Goal: Transaction & Acquisition: Purchase product/service

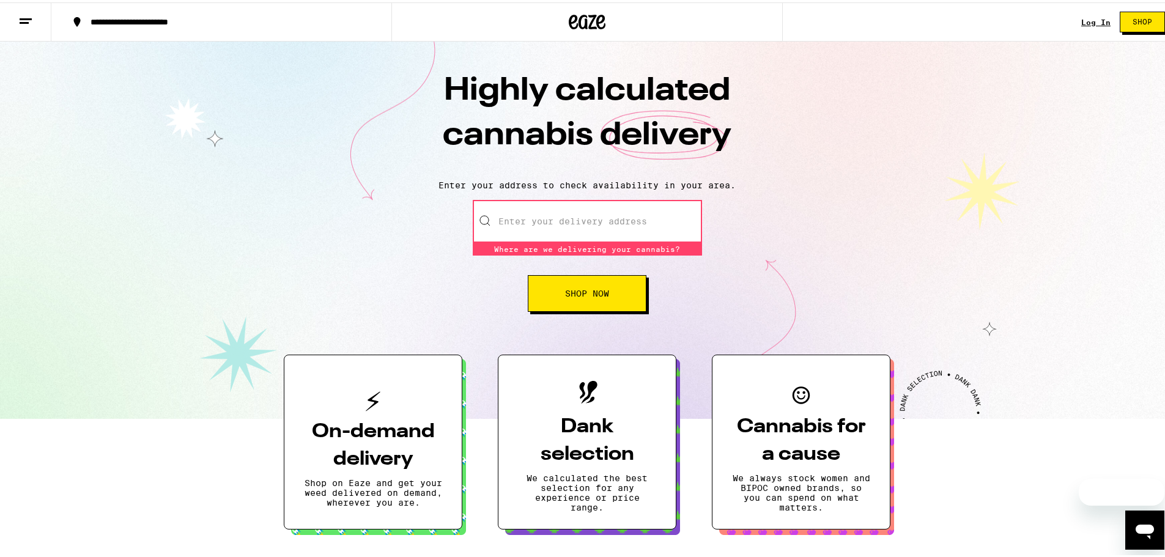
click at [630, 228] on input "Enter your delivery address" at bounding box center [587, 218] width 229 height 43
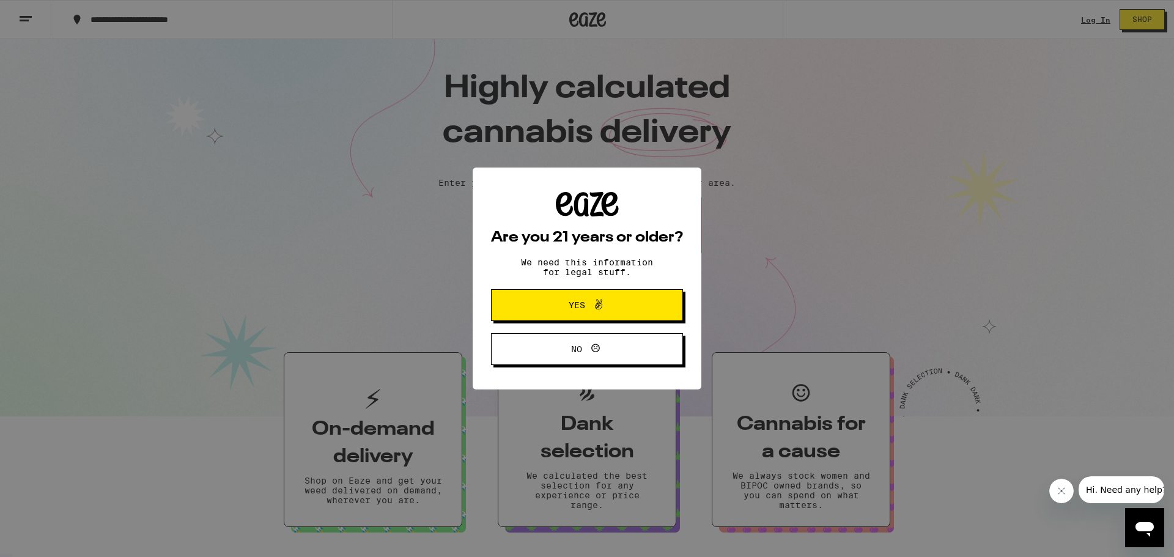
click at [633, 355] on button "No" at bounding box center [587, 349] width 192 height 32
click at [908, 245] on div "Are you 21 years or older? We need this information for legal stuff. Yes No" at bounding box center [587, 278] width 1174 height 557
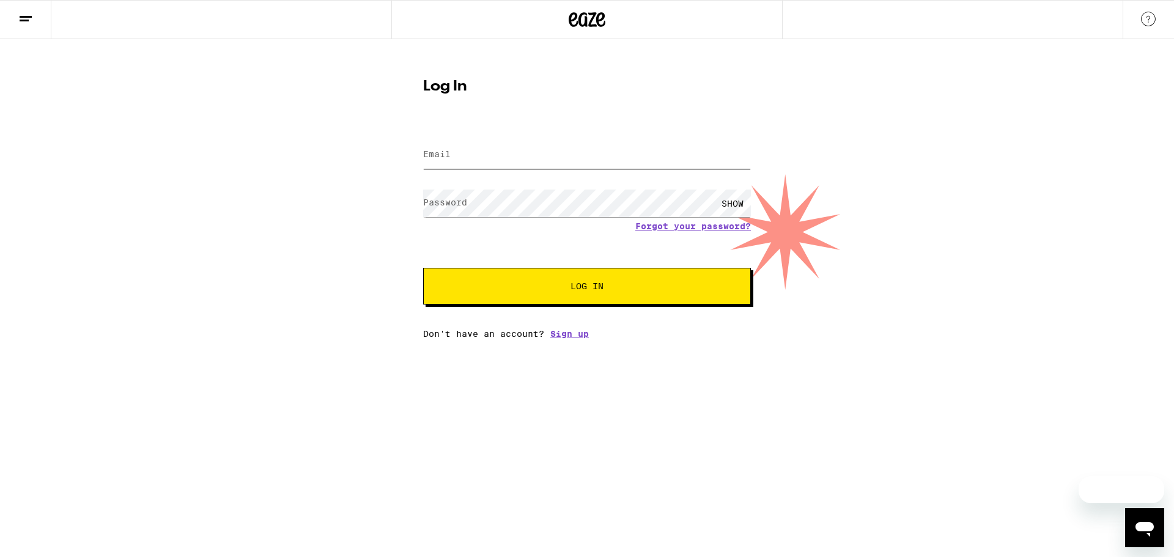
type input "[EMAIL_ADDRESS][DOMAIN_NAME]"
click at [517, 156] on input "[EMAIL_ADDRESS][DOMAIN_NAME]" at bounding box center [587, 155] width 328 height 28
click at [560, 273] on button "Log In" at bounding box center [587, 286] width 328 height 37
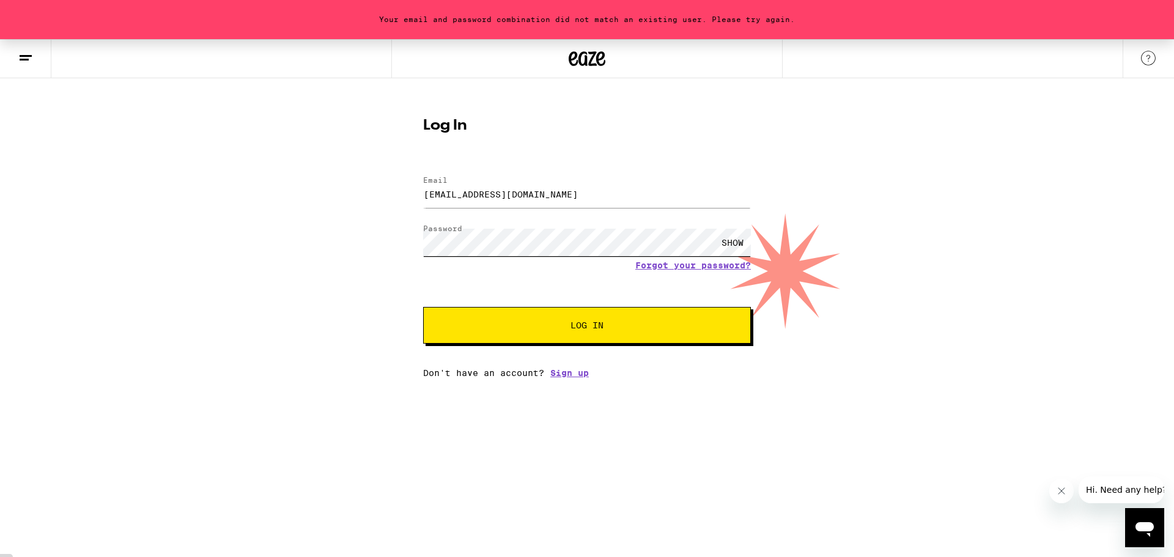
click at [369, 235] on div "Your email and password combination did not match an existing user. Please try …" at bounding box center [587, 208] width 1174 height 339
click at [423, 307] on button "Log In" at bounding box center [587, 325] width 328 height 37
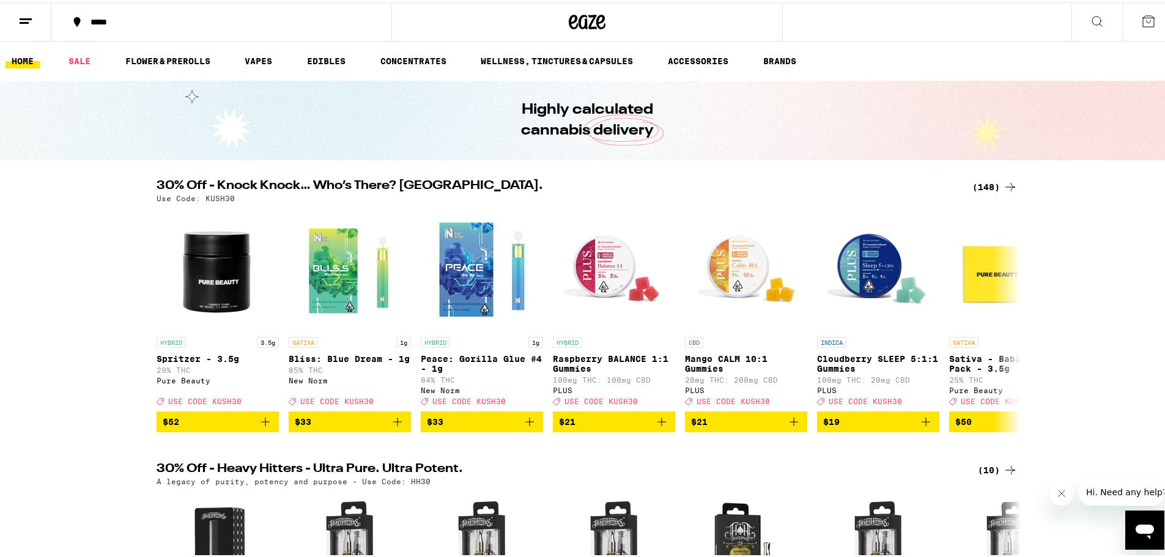
click at [987, 185] on div "(148)" at bounding box center [994, 184] width 45 height 15
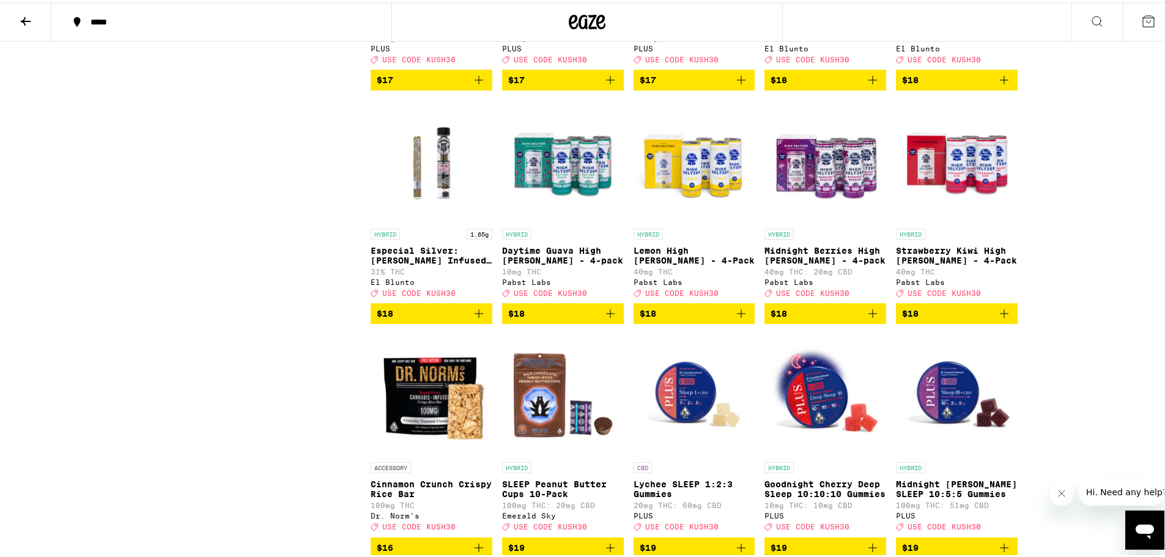
scroll to position [3179, 0]
